Goal: Task Accomplishment & Management: Use online tool/utility

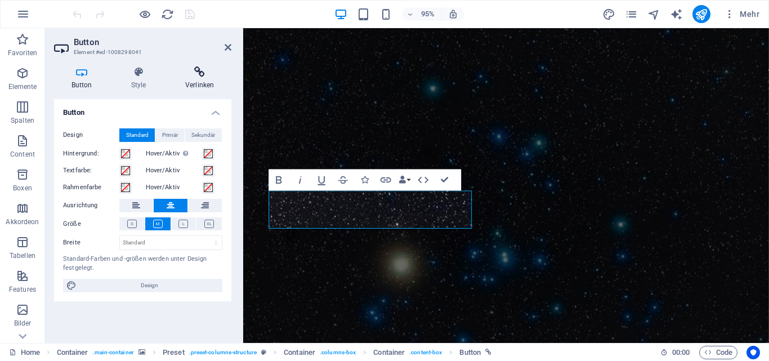
click at [200, 79] on h4 "Verlinken" at bounding box center [200, 78] width 64 height 24
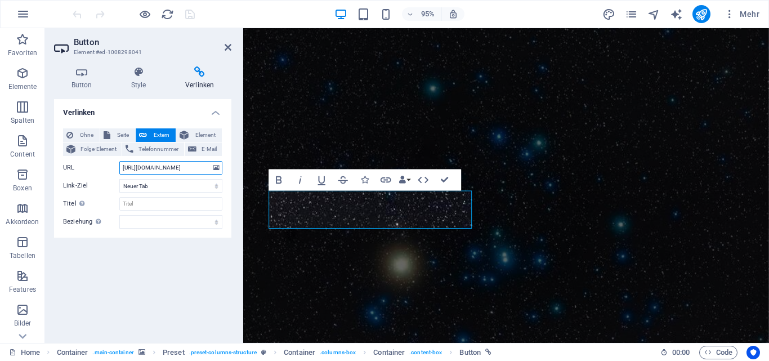
drag, startPoint x: 154, startPoint y: 167, endPoint x: 236, endPoint y: 169, distance: 81.7
click at [236, 169] on div "Button Style Verlinken Button Design Standard Primär Sekundär Hintergrund: Hove…" at bounding box center [142, 199] width 195 height 285
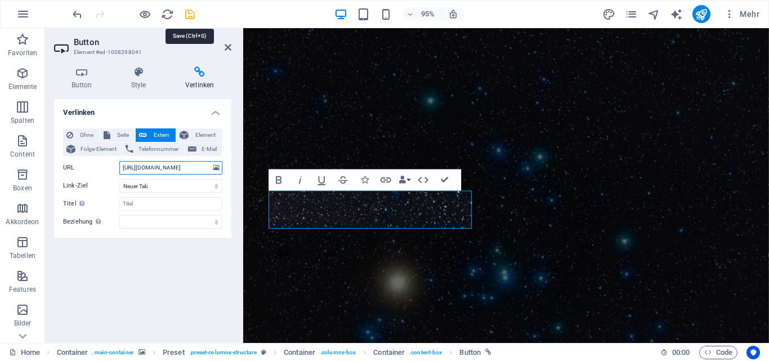
type input "[URL][DOMAIN_NAME]"
click at [193, 11] on icon "save" at bounding box center [190, 14] width 13 height 13
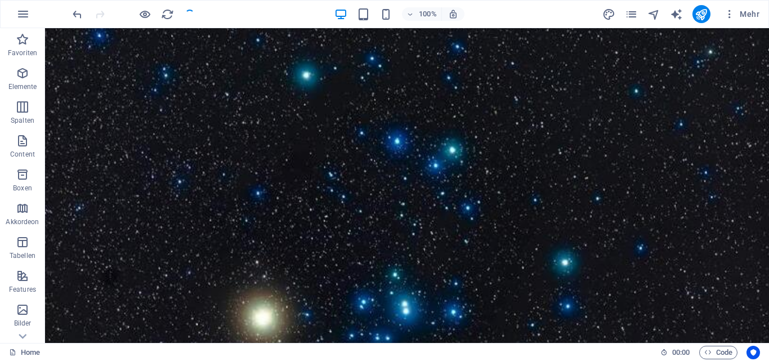
click at [193, 11] on div at bounding box center [133, 14] width 126 height 18
click at [700, 12] on icon "publish" at bounding box center [701, 14] width 13 height 13
